Goal: Communication & Community: Answer question/provide support

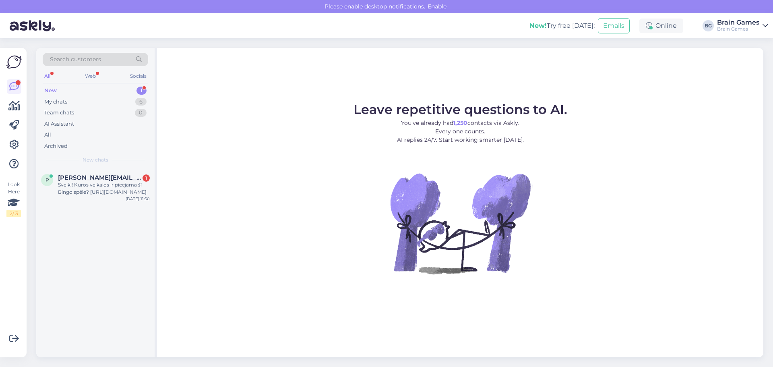
click at [110, 93] on div "New 1" at bounding box center [96, 90] width 106 height 11
click at [122, 187] on div "Sveiki! Kuros veikalos ir pieejama šī Bingo spēle? [URL][DOMAIN_NAME]" at bounding box center [104, 188] width 92 height 14
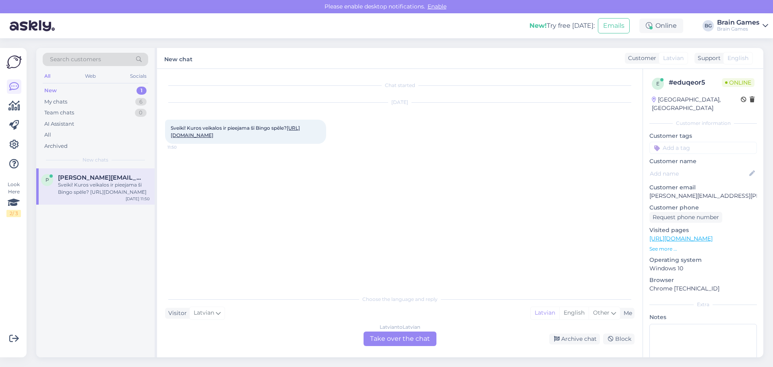
click at [415, 340] on div "Latvian to Latvian Take over the chat" at bounding box center [400, 338] width 73 height 14
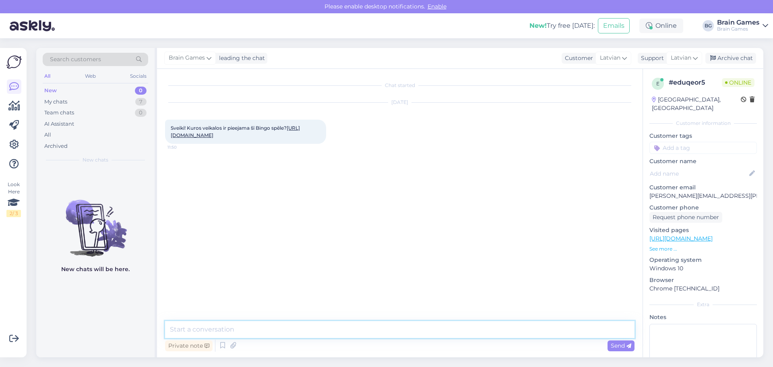
click at [391, 332] on textarea at bounding box center [400, 329] width 470 height 17
type textarea "Labdien! Diemžēl bingo nav pieejams nevienā no veikaliem. To iespējams šobrīd i…"
click at [620, 346] on span "Send" at bounding box center [621, 345] width 21 height 7
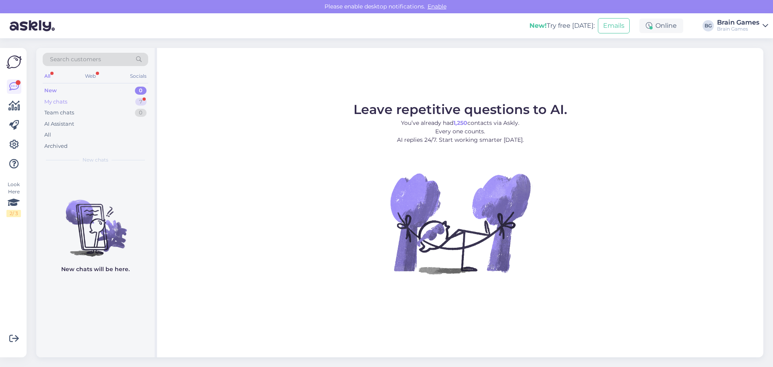
click at [99, 101] on div "My chats 7" at bounding box center [96, 101] width 106 height 11
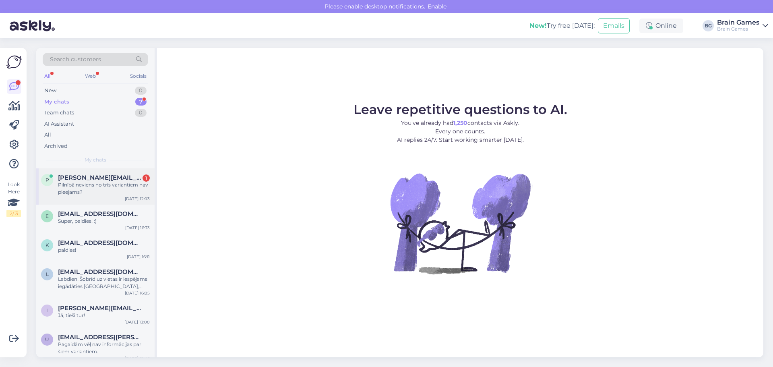
click at [106, 184] on div "Pilnībā neviens no trīs variantiem nav pieejams?" at bounding box center [104, 188] width 92 height 14
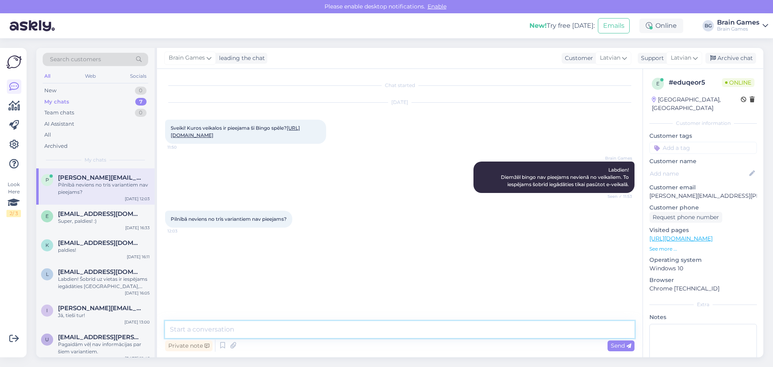
click at [254, 325] on textarea at bounding box center [400, 329] width 470 height 17
paste textarea "[URL][DOMAIN_NAME]"
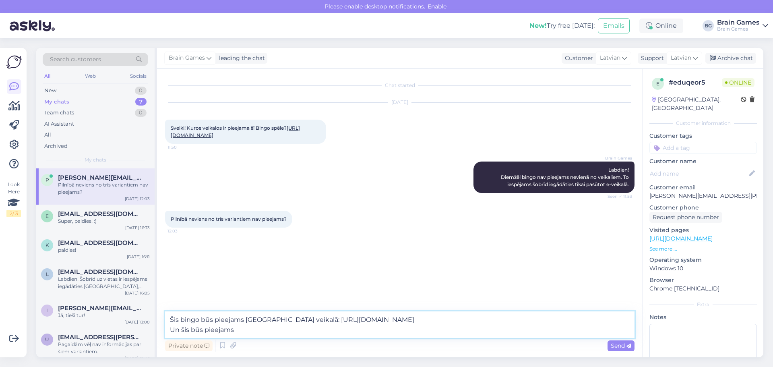
drag, startPoint x: 586, startPoint y: 321, endPoint x: 312, endPoint y: 320, distance: 273.9
click at [312, 320] on textarea "Šis bingo būs pieejams [GEOGRAPHIC_DATA] veikalā: [URL][DOMAIN_NAME] Un šis būs…" at bounding box center [400, 324] width 470 height 27
click at [278, 329] on textarea "Šis bingo būs pieejams [GEOGRAPHIC_DATA] veikalā: [URL][DOMAIN_NAME] Un šis būs…" at bounding box center [400, 324] width 470 height 27
paste textarea "[URL][DOMAIN_NAME]"
type textarea "Šis bingo būs pieejams [GEOGRAPHIC_DATA] veikalā: [URL][DOMAIN_NAME] Un šis būs…"
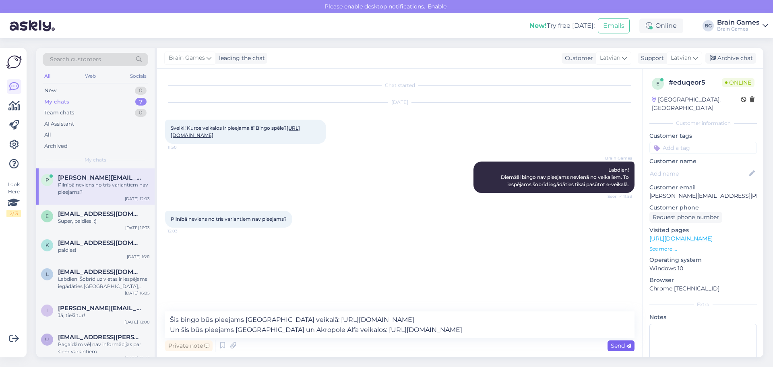
click at [616, 344] on span "Send" at bounding box center [621, 345] width 21 height 7
